Goal: Check status: Check status

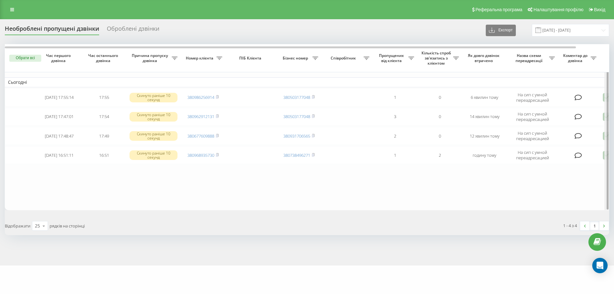
click at [604, 154] on div at bounding box center [606, 127] width 5 height 166
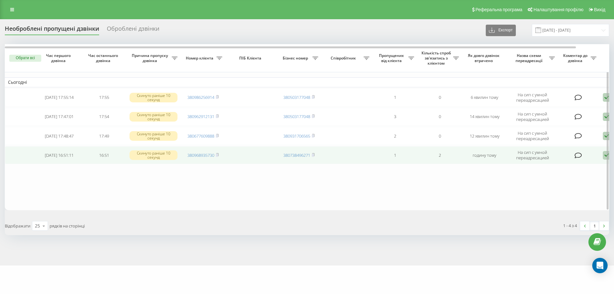
click at [604, 157] on icon at bounding box center [607, 155] width 8 height 9
click at [563, 166] on span "Не вдалося зв'язатися" at bounding box center [549, 165] width 49 height 6
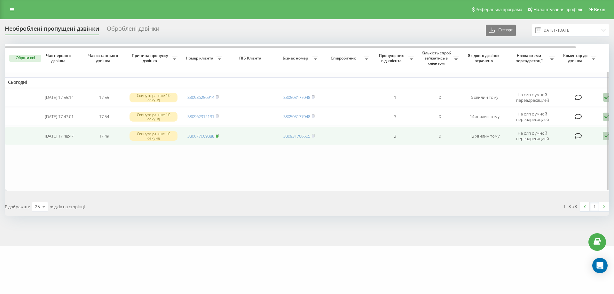
click at [218, 136] on rect at bounding box center [217, 136] width 2 height 3
click at [218, 134] on icon at bounding box center [217, 135] width 2 height 3
click at [218, 135] on rect at bounding box center [217, 136] width 2 height 3
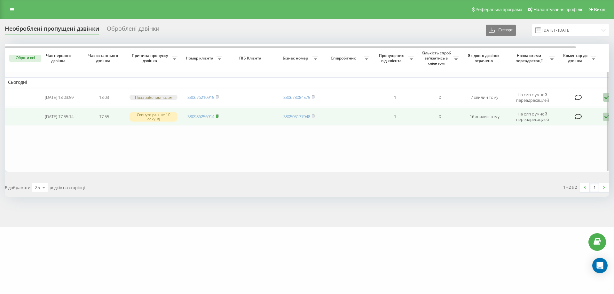
click at [217, 117] on rect at bounding box center [217, 116] width 2 height 3
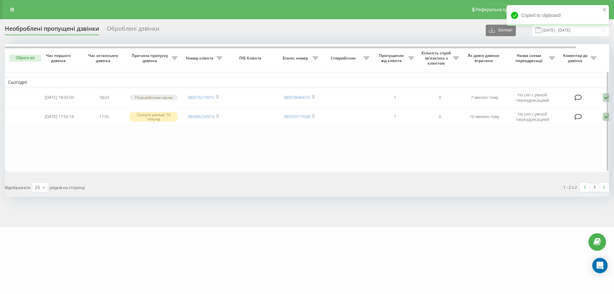
click at [118, 145] on table "Сьогодні 2025-08-19 18:03:59 18:03 Поза робочим часом 380676210915 380678084575…" at bounding box center [325, 108] width 640 height 128
